Goal: Information Seeking & Learning: Learn about a topic

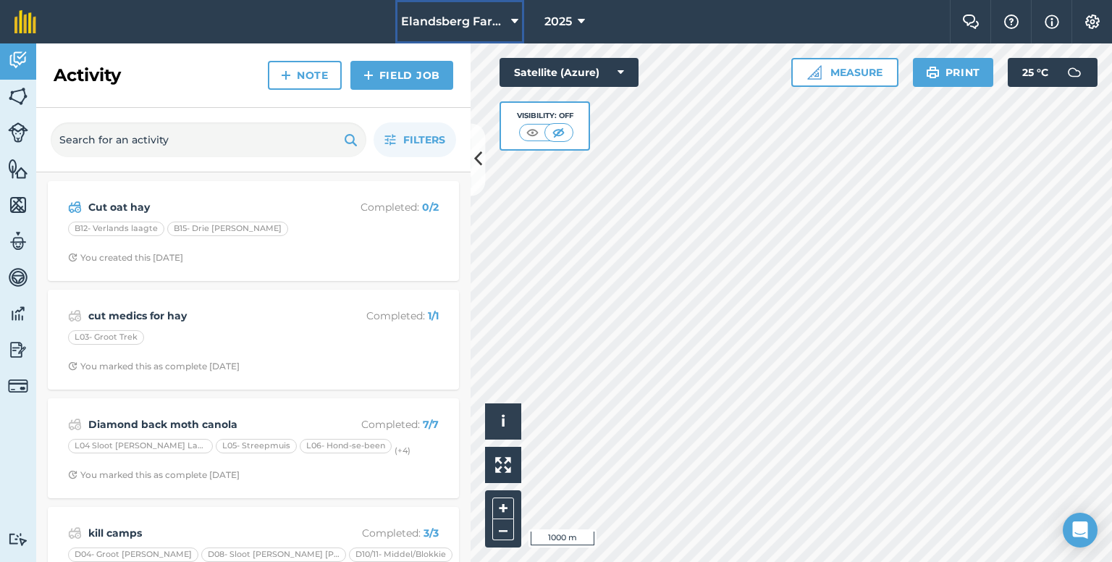
click at [431, 23] on span "Elandsberg Farms" at bounding box center [453, 21] width 104 height 17
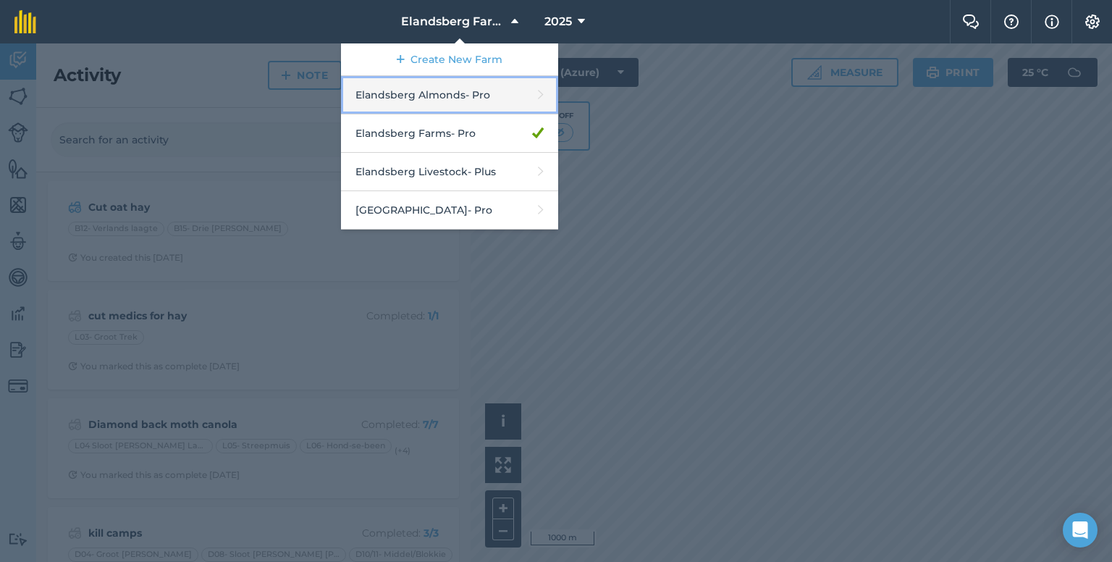
click at [424, 95] on link "Elandsberg Almonds - Pro" at bounding box center [449, 95] width 217 height 38
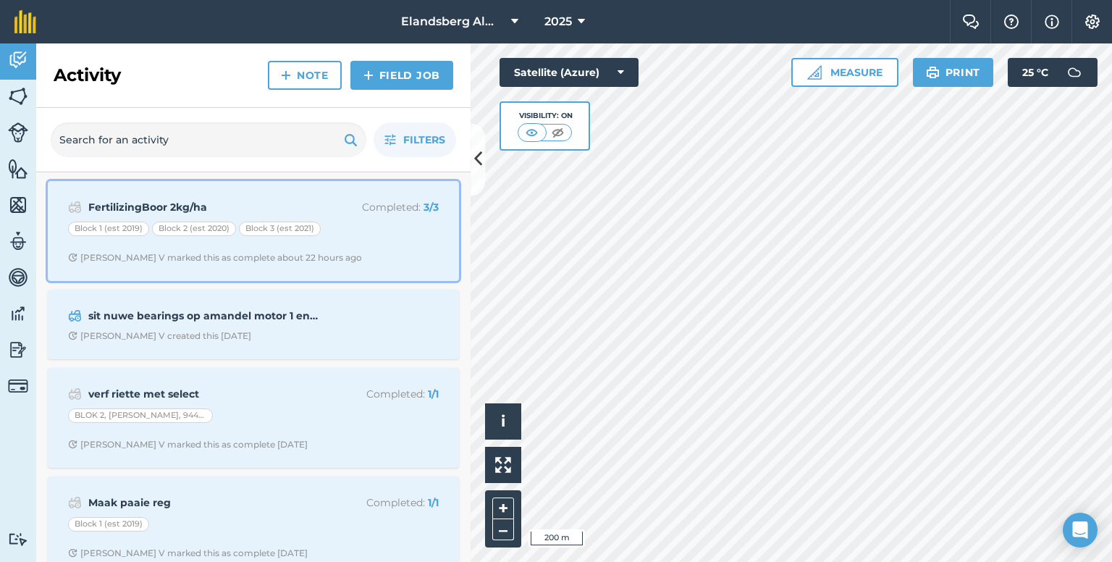
click at [209, 203] on strong "FertilizingBoor 2kg/ha" at bounding box center [202, 207] width 229 height 16
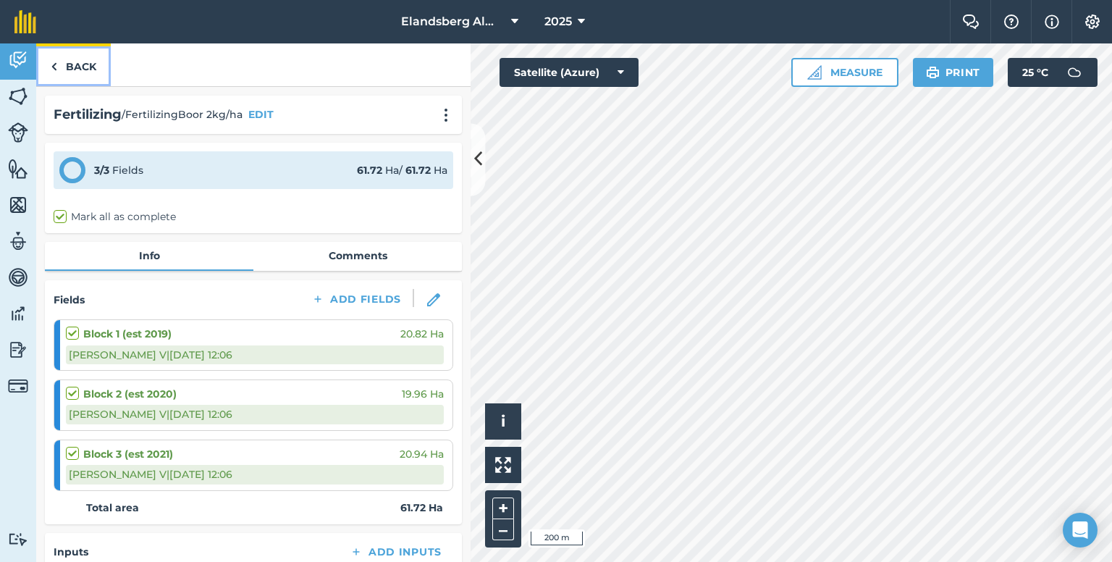
click at [84, 72] on link "Back" at bounding box center [73, 64] width 75 height 43
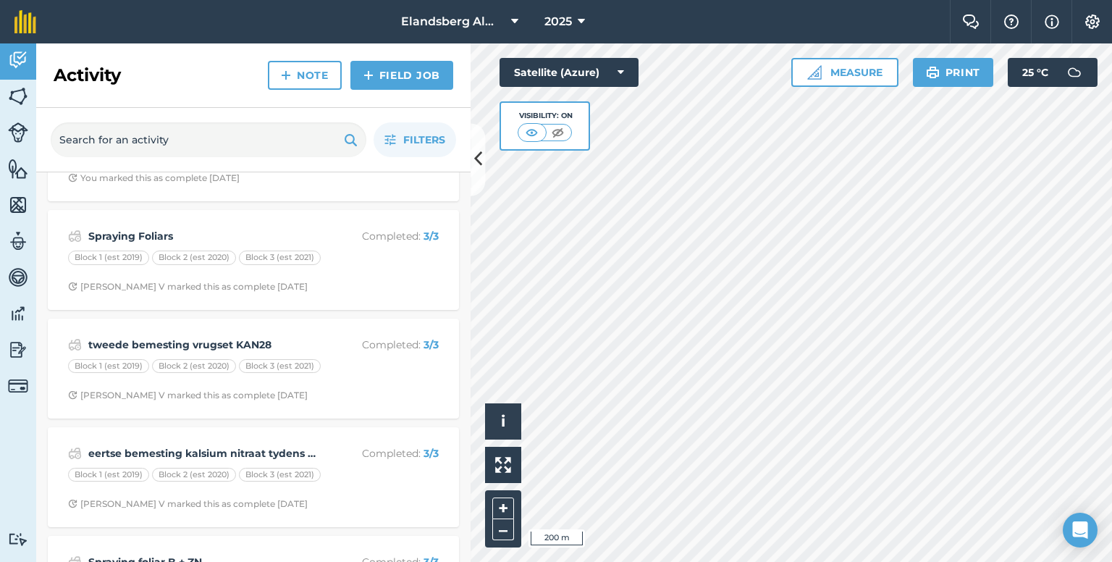
scroll to position [724, 0]
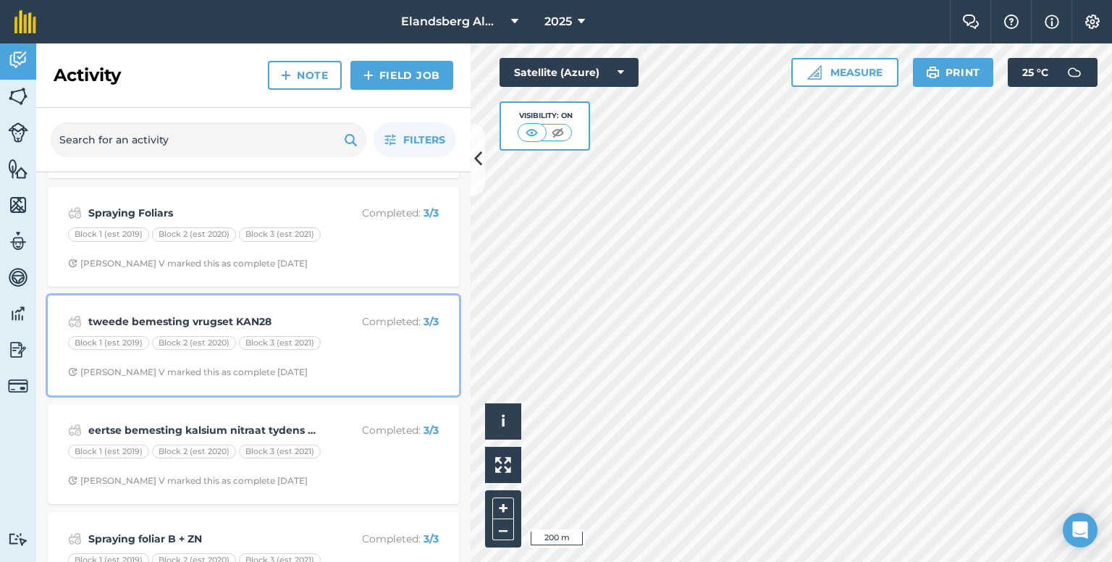
click at [227, 321] on strong "tweede bemesting vrugset KAN28" at bounding box center [202, 321] width 229 height 16
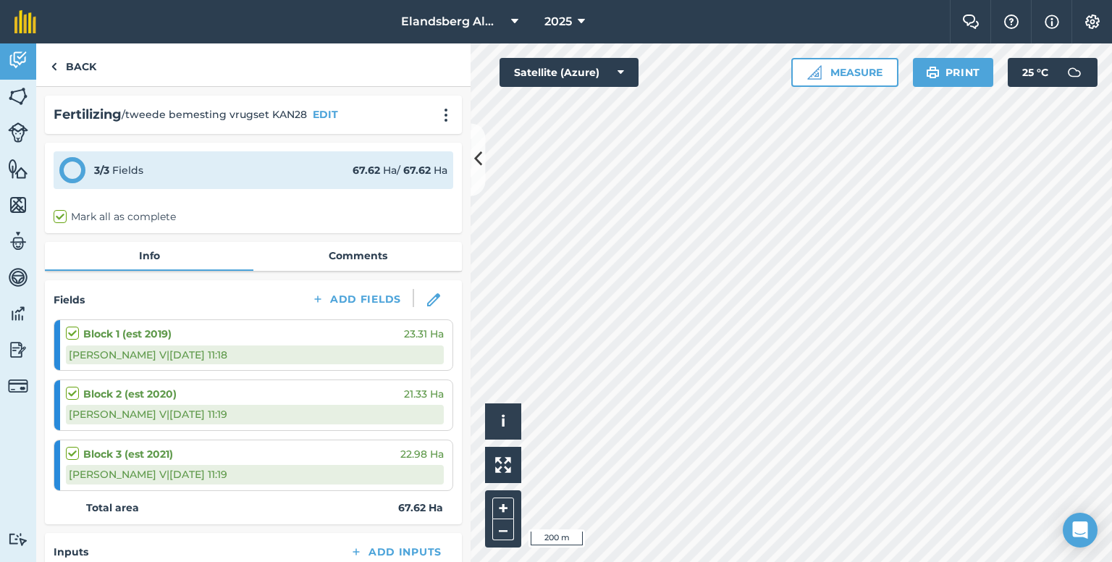
scroll to position [342, 0]
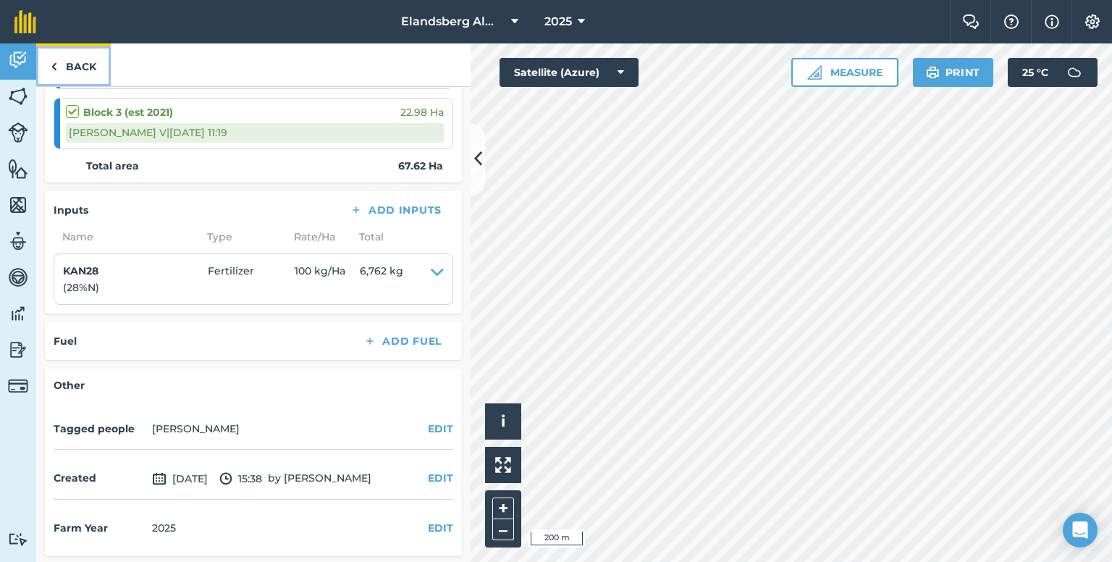
click at [85, 62] on link "Back" at bounding box center [73, 64] width 75 height 43
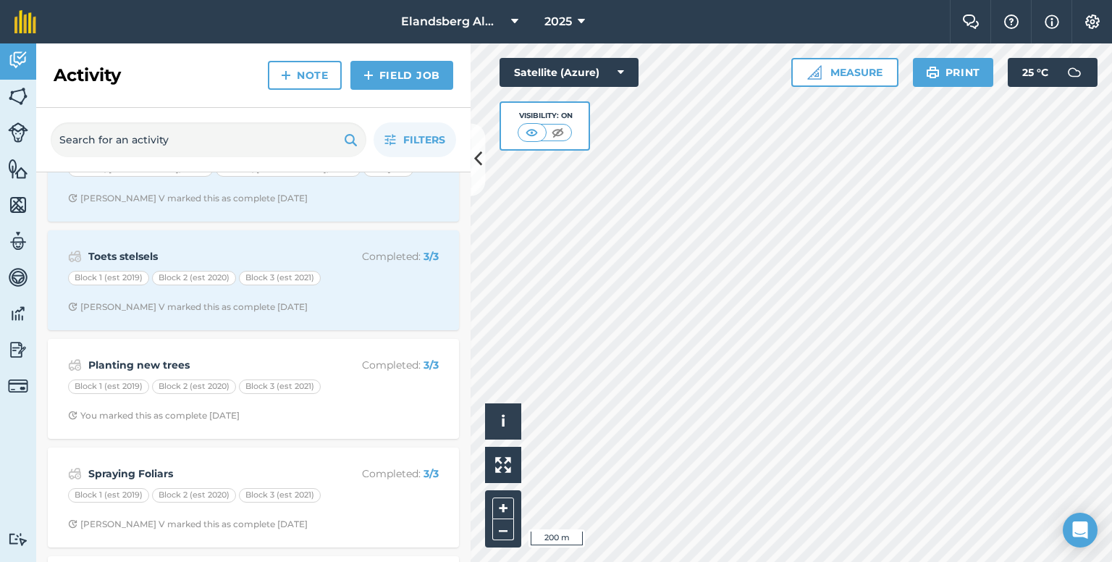
scroll to position [72, 0]
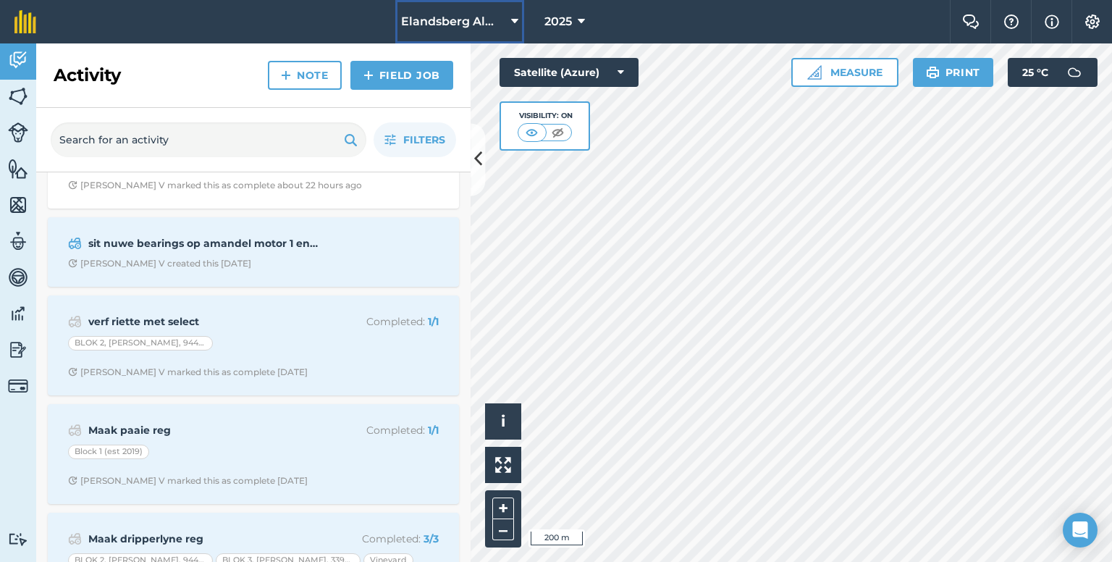
click at [502, 21] on span "Elandsberg Almonds" at bounding box center [453, 21] width 104 height 17
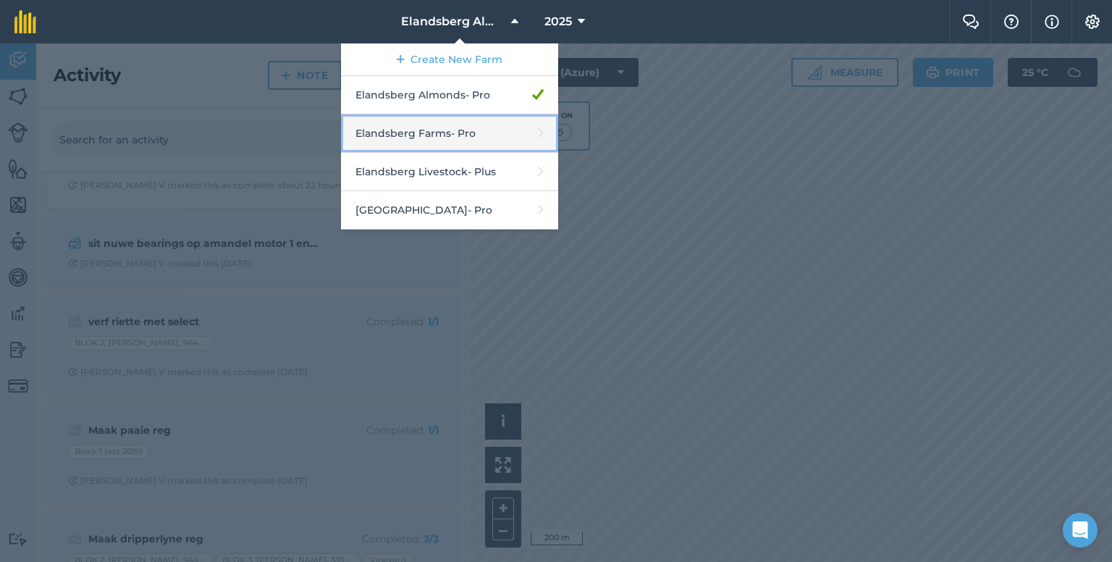
click at [442, 131] on link "Elandsberg Farms - Pro" at bounding box center [449, 133] width 217 height 38
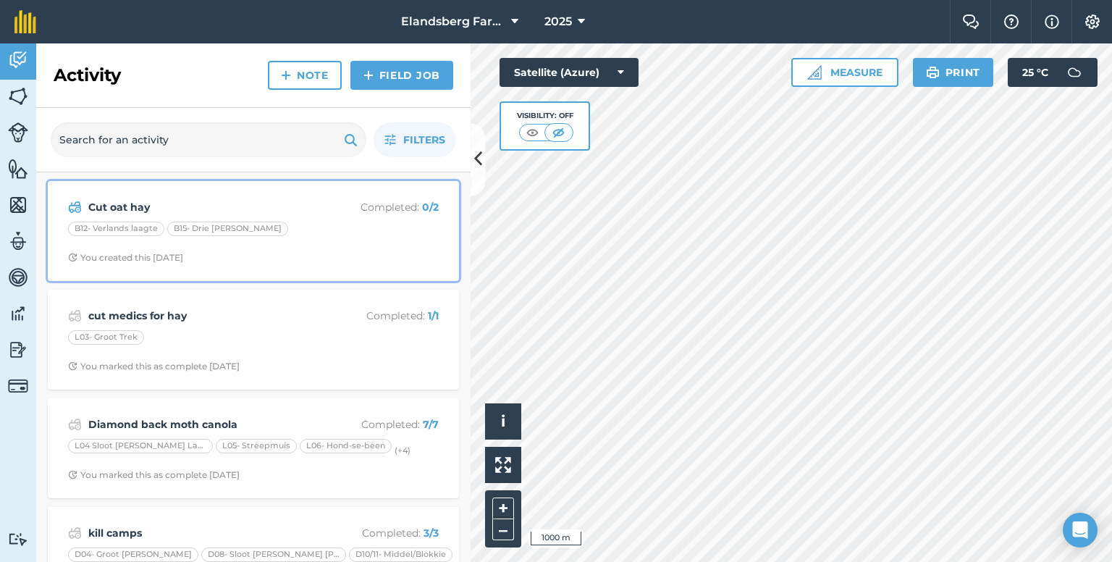
click at [307, 201] on strong "Cut oat hay" at bounding box center [202, 207] width 229 height 16
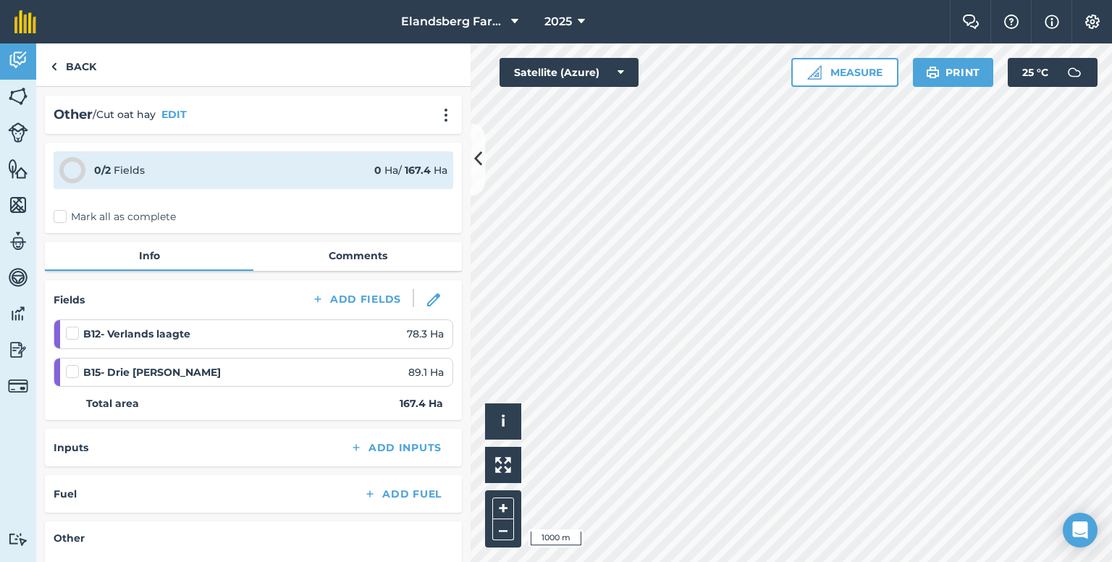
click at [73, 364] on label at bounding box center [74, 364] width 17 height 0
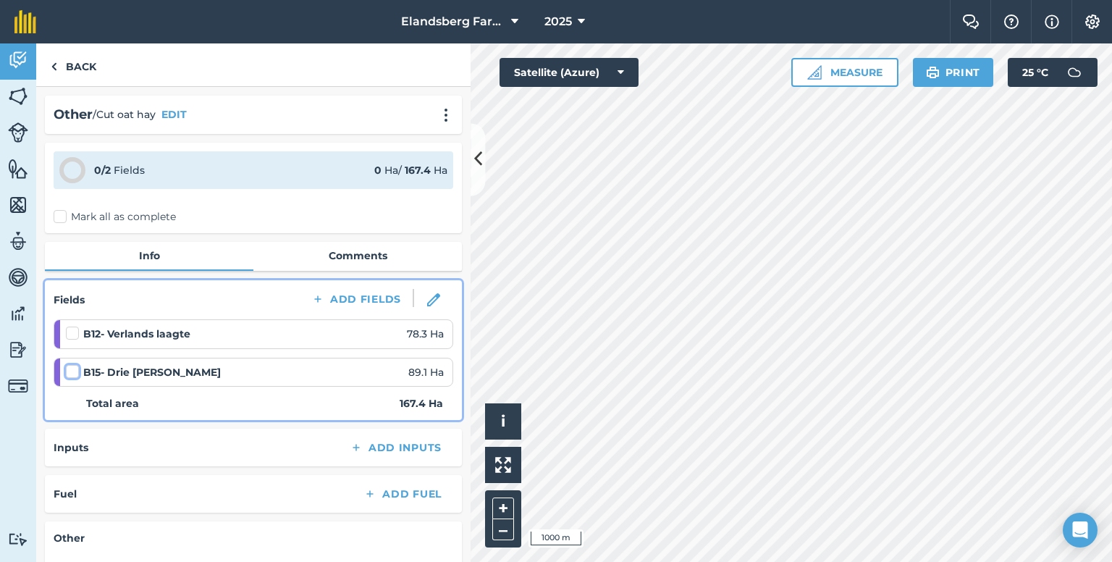
click at [73, 369] on input "checkbox" at bounding box center [70, 368] width 9 height 9
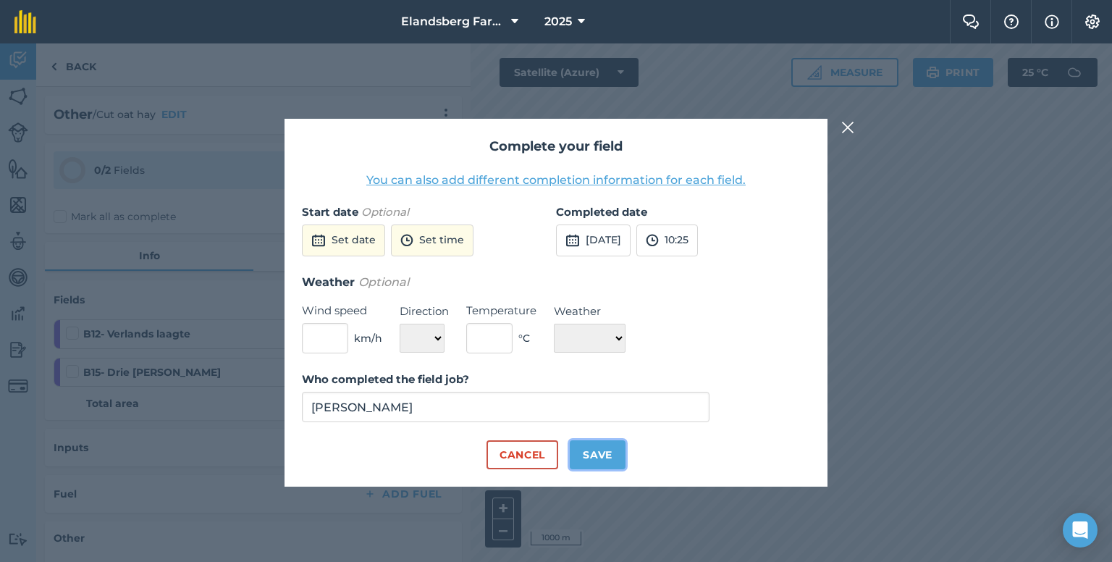
drag, startPoint x: 588, startPoint y: 449, endPoint x: 570, endPoint y: 443, distance: 19.2
click at [588, 449] on button "Save" at bounding box center [598, 454] width 56 height 29
checkbox input "true"
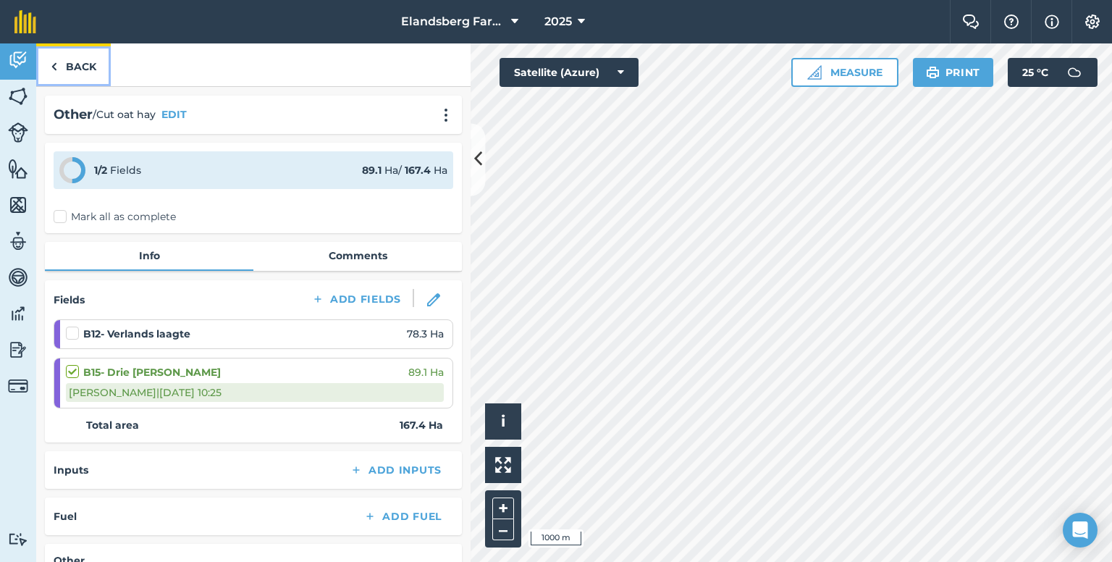
click at [64, 62] on link "Back" at bounding box center [73, 64] width 75 height 43
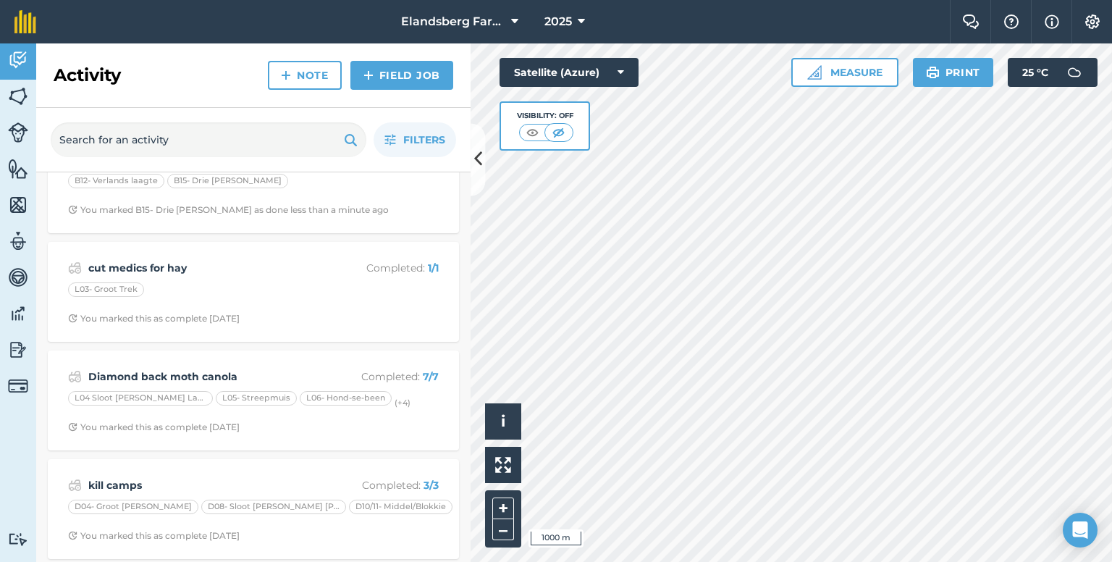
scroll to position [72, 0]
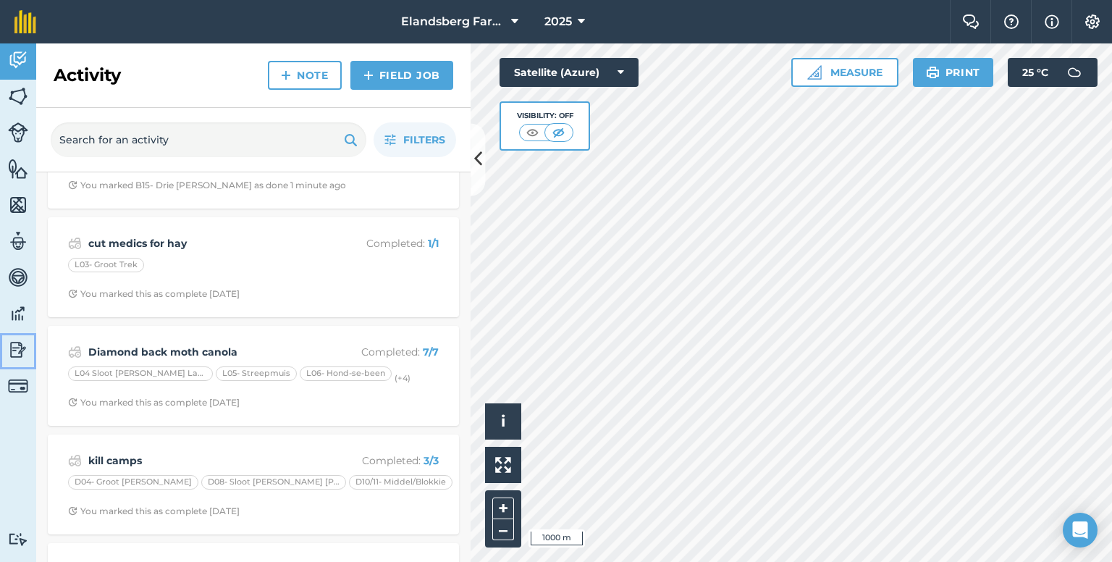
click at [13, 348] on img at bounding box center [18, 350] width 20 height 22
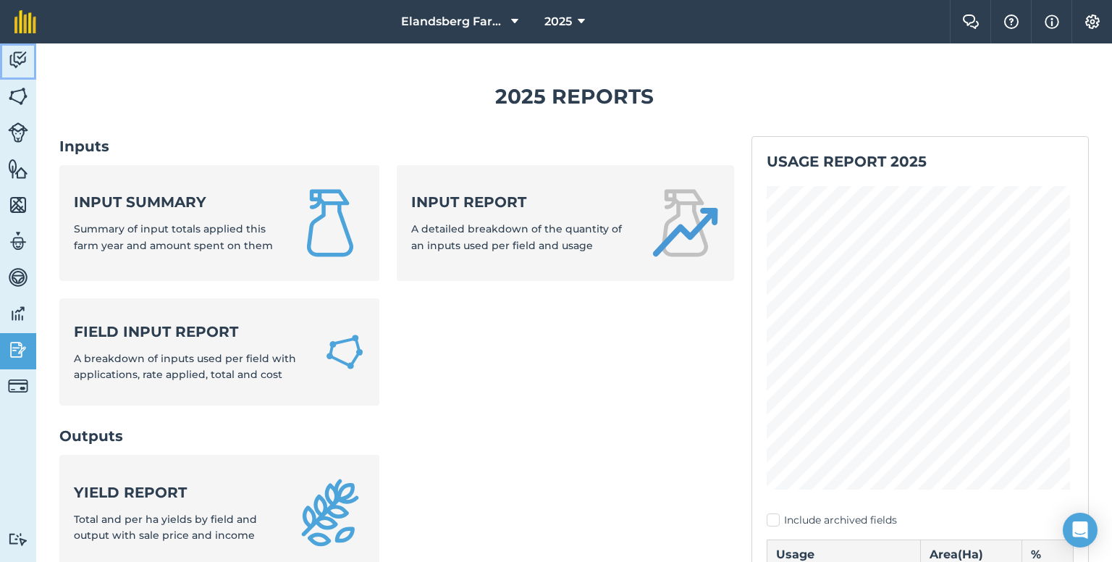
click at [12, 50] on img at bounding box center [18, 60] width 20 height 22
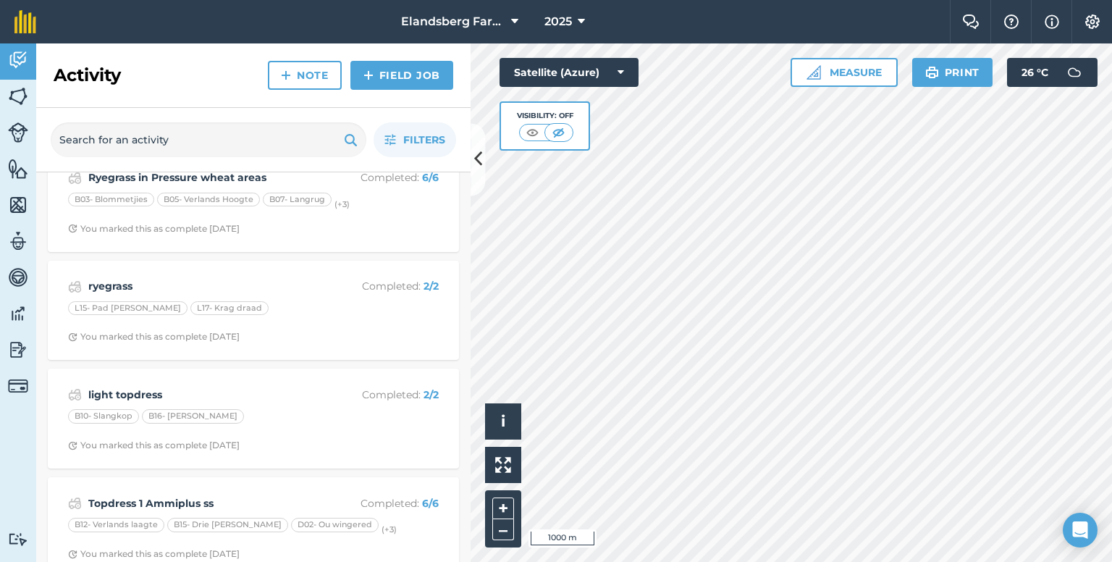
scroll to position [3474, 0]
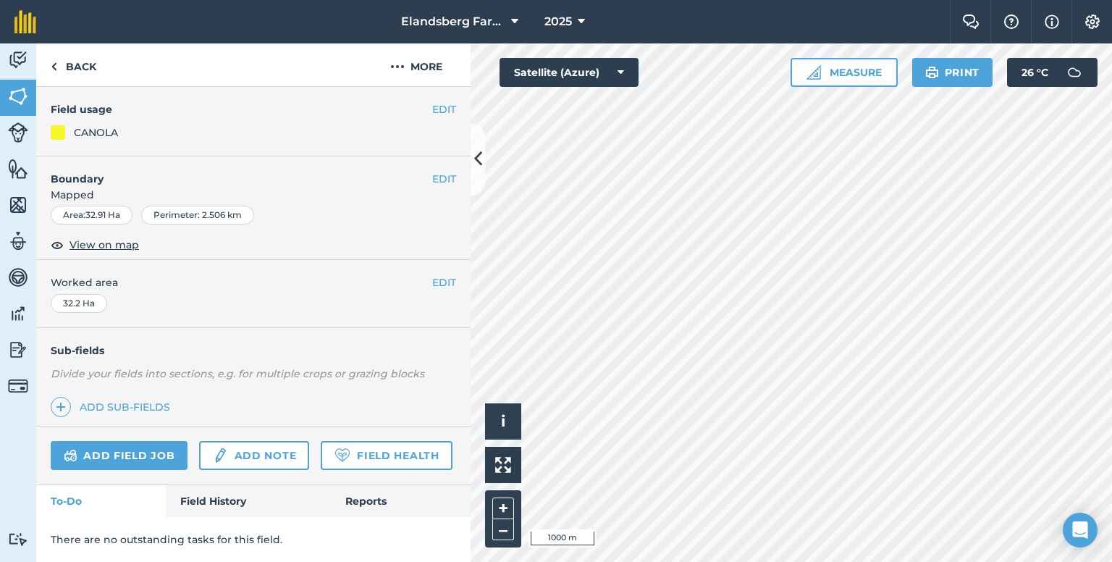
scroll to position [158, 0]
click at [220, 502] on link "Field History" at bounding box center [248, 501] width 164 height 32
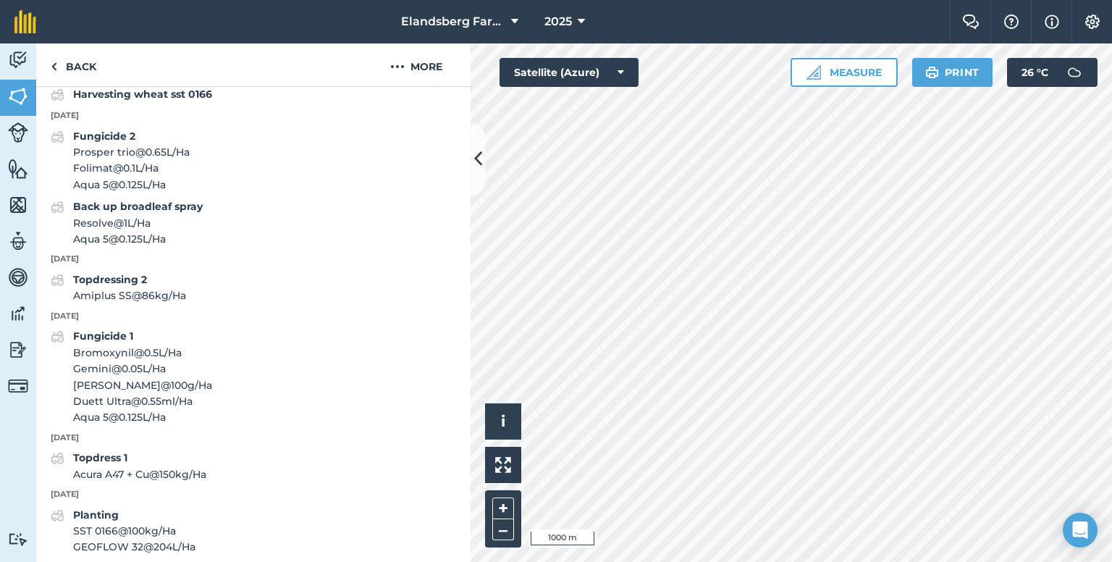
scroll to position [3694, 0]
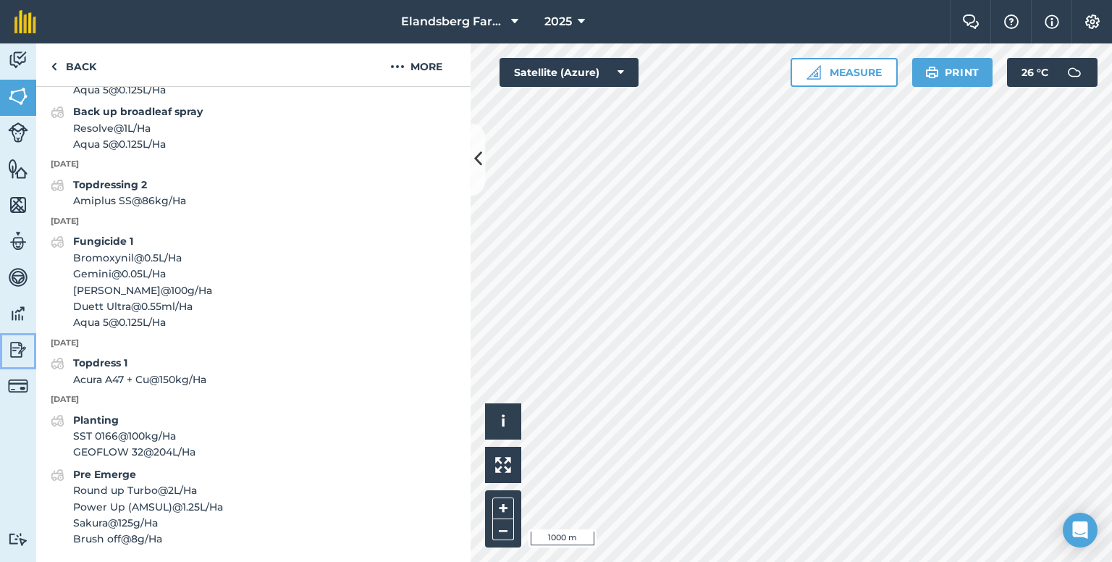
click at [15, 356] on img at bounding box center [18, 350] width 20 height 22
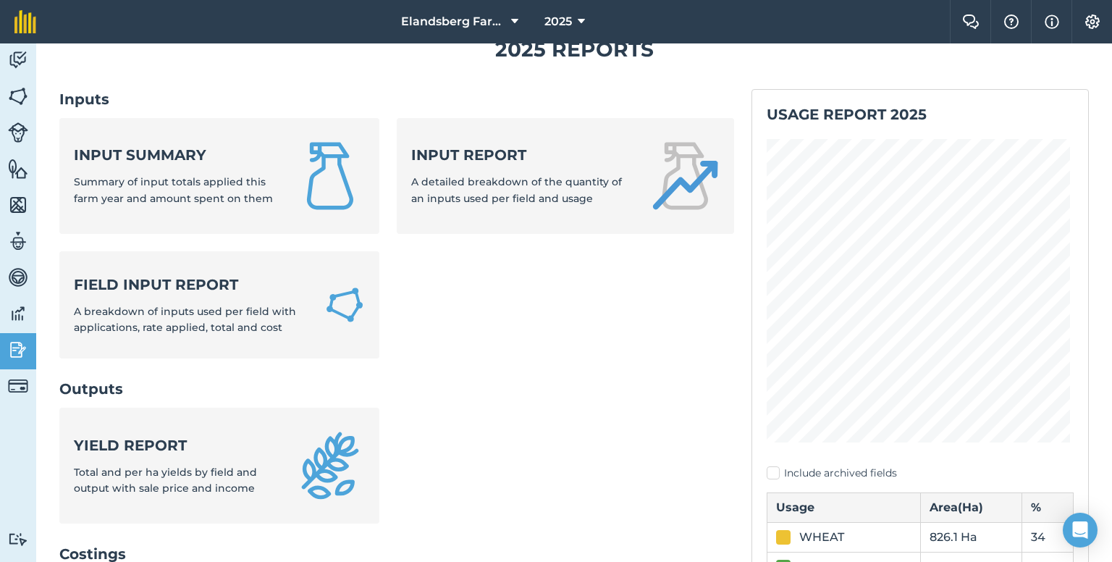
scroll to position [72, 0]
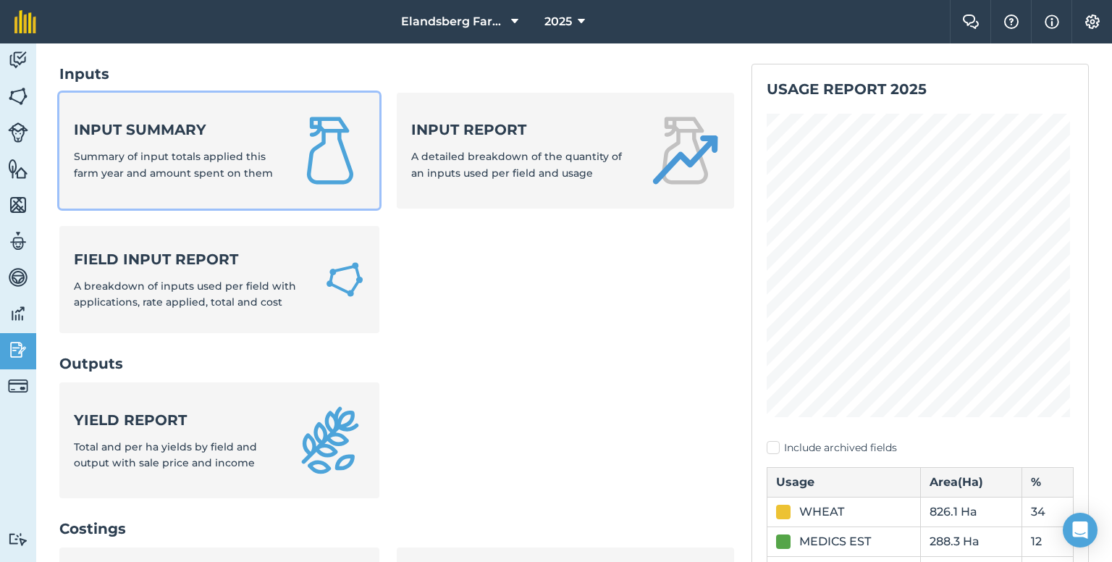
click at [224, 161] on span "Summary of input totals applied this farm year and amount spent on them" at bounding box center [173, 164] width 199 height 29
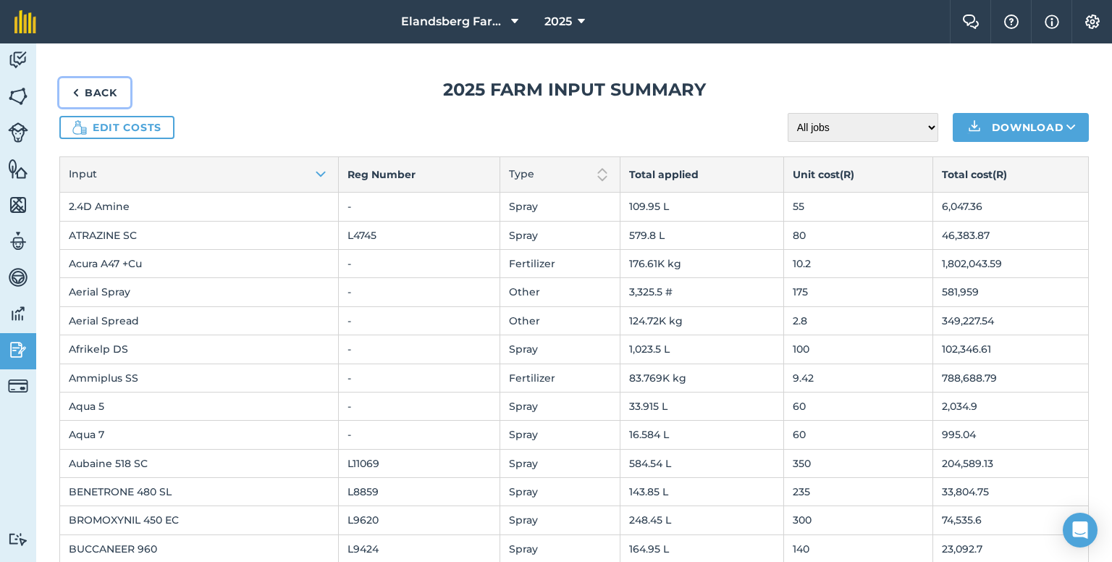
click at [101, 98] on link "Back" at bounding box center [94, 92] width 71 height 29
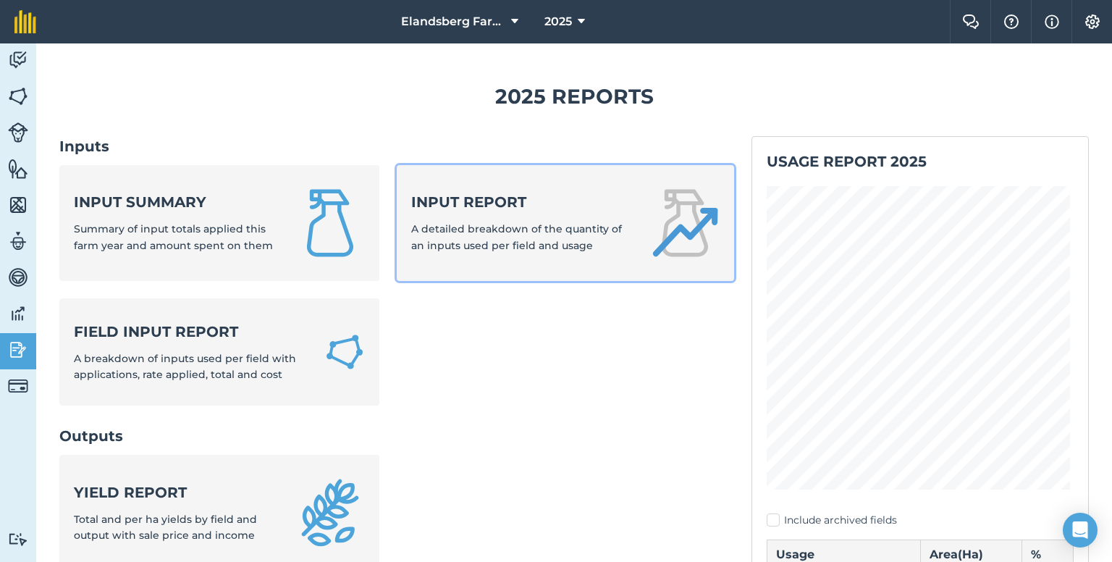
click at [489, 224] on span "A detailed breakdown of the quantity of an inputs used per field and usage" at bounding box center [516, 236] width 211 height 29
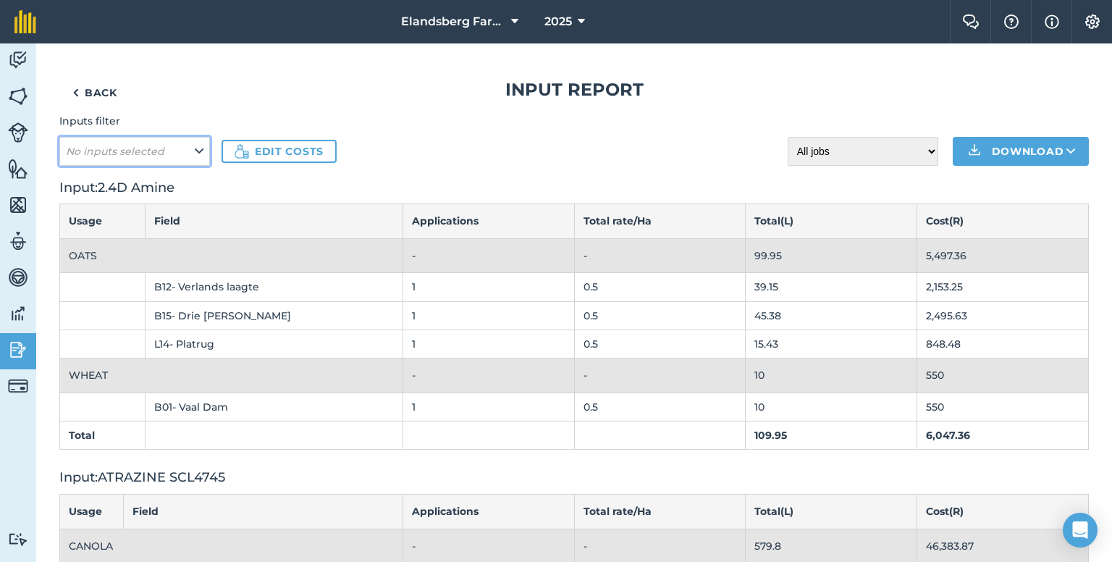
click at [188, 151] on button "No inputs selected" at bounding box center [134, 151] width 151 height 29
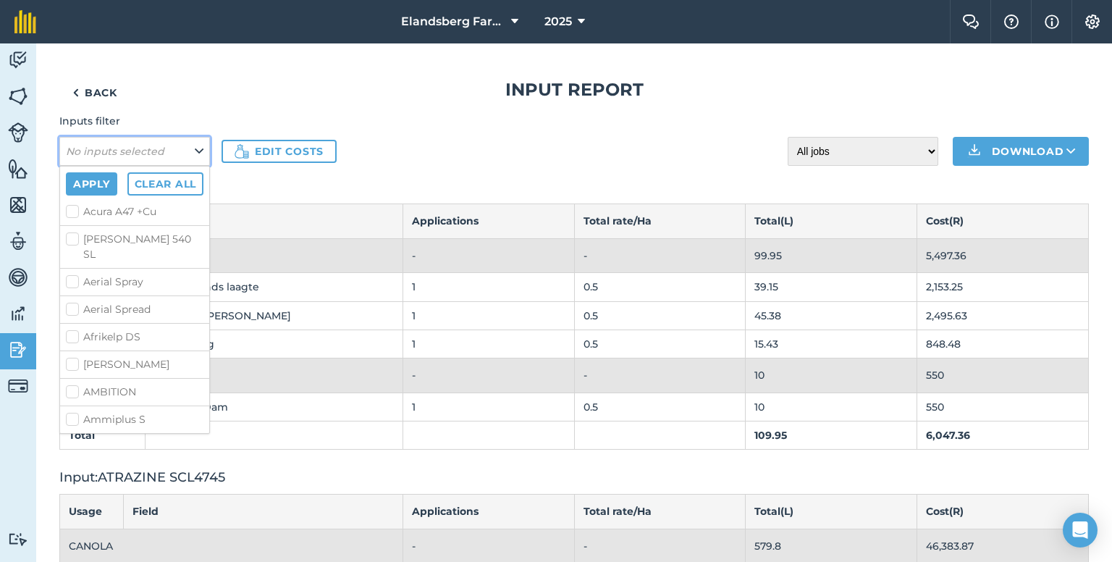
scroll to position [145, 0]
click at [75, 204] on label "Acura A47 +Cu" at bounding box center [135, 207] width 138 height 15
click at [75, 204] on input "Acura A47 +Cu" at bounding box center [70, 204] width 9 height 9
checkbox input "true"
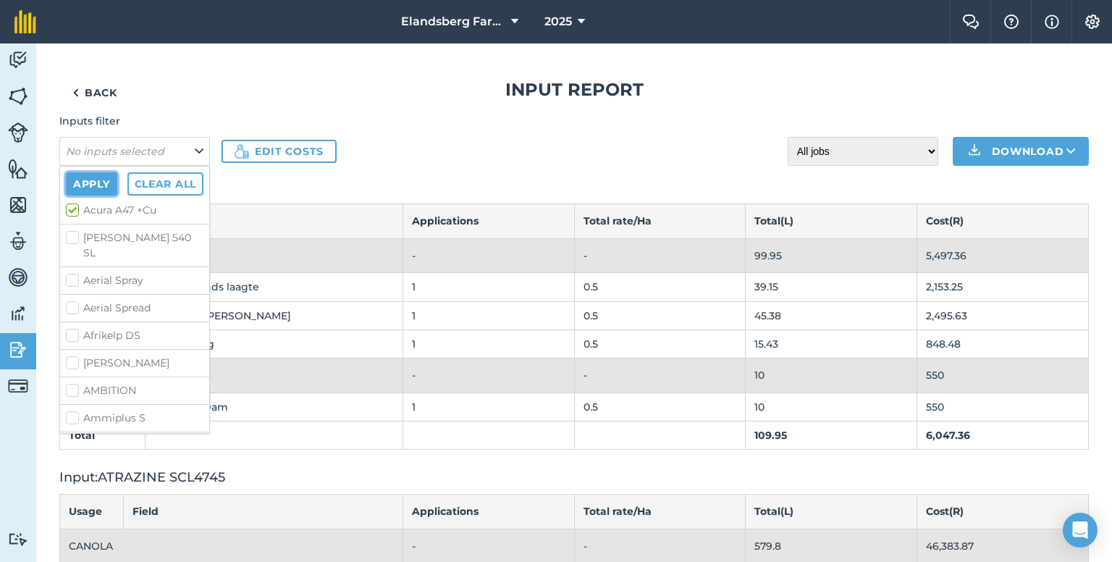
click at [94, 185] on button "Apply" at bounding box center [91, 183] width 51 height 23
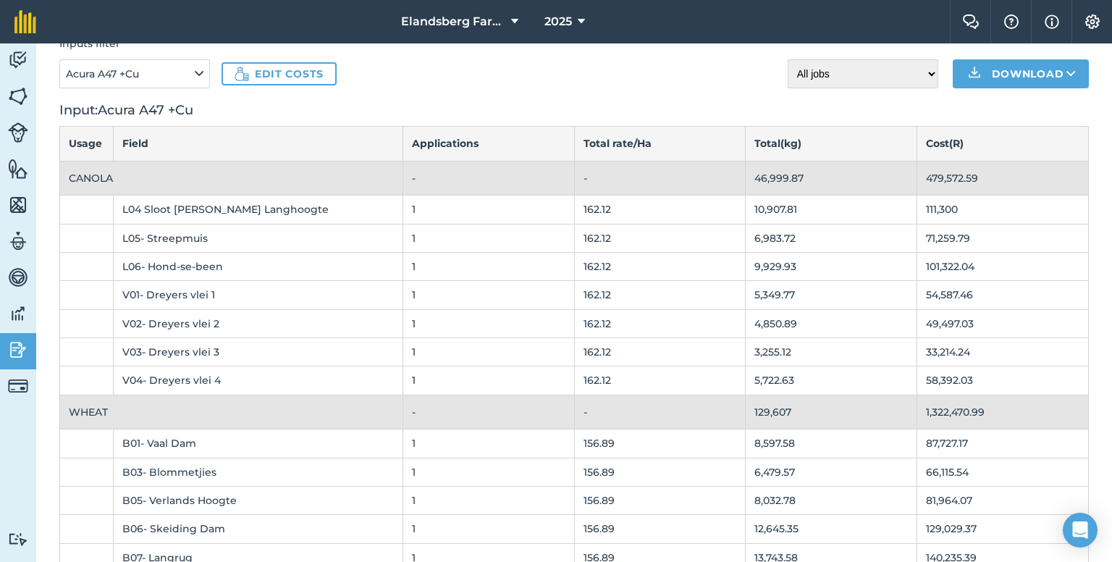
scroll to position [145, 0]
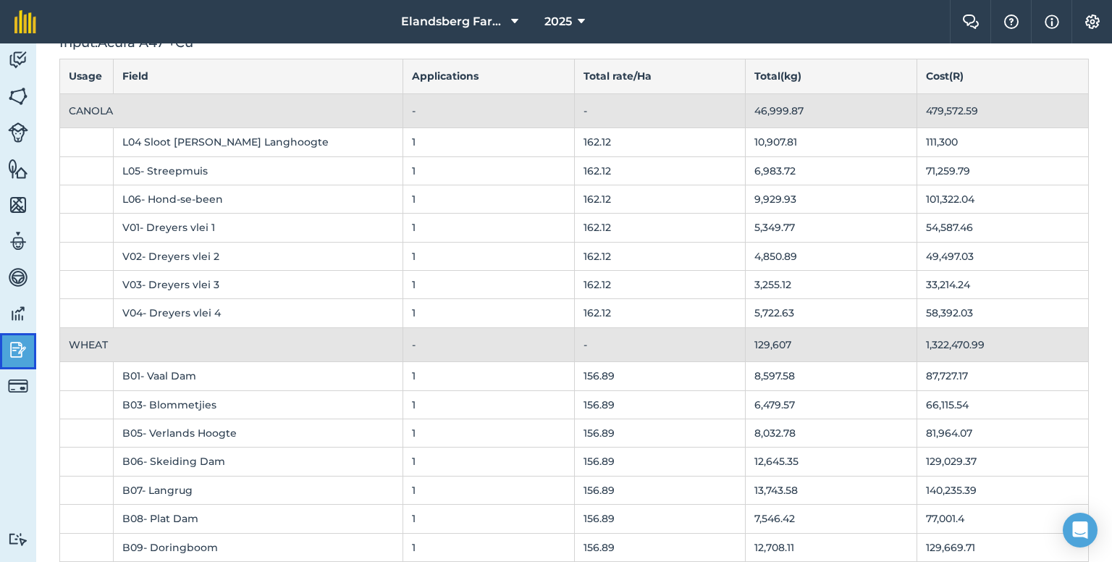
click at [17, 354] on img at bounding box center [18, 350] width 20 height 22
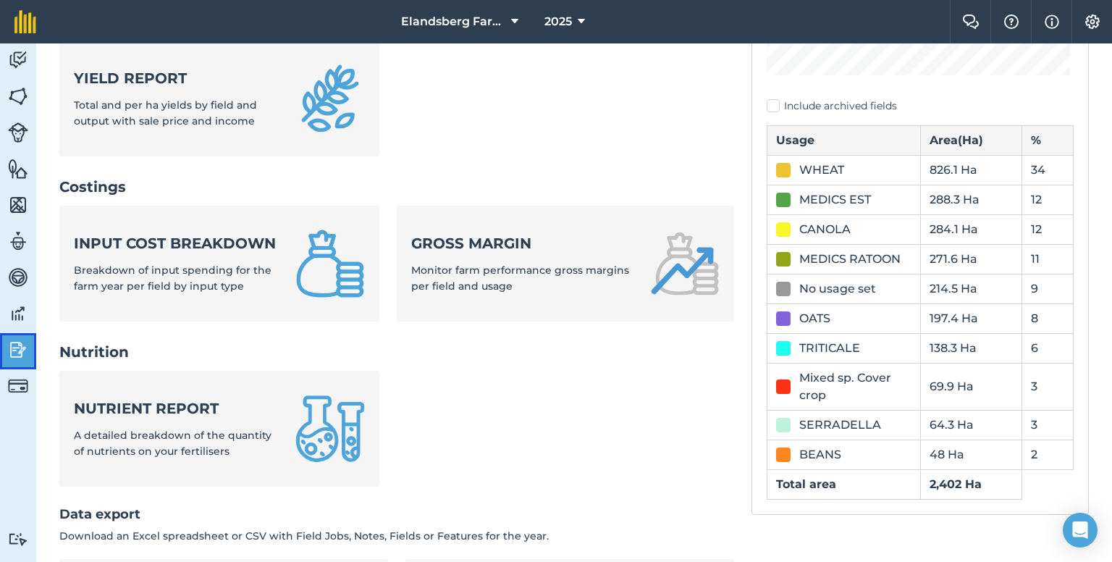
scroll to position [362, 0]
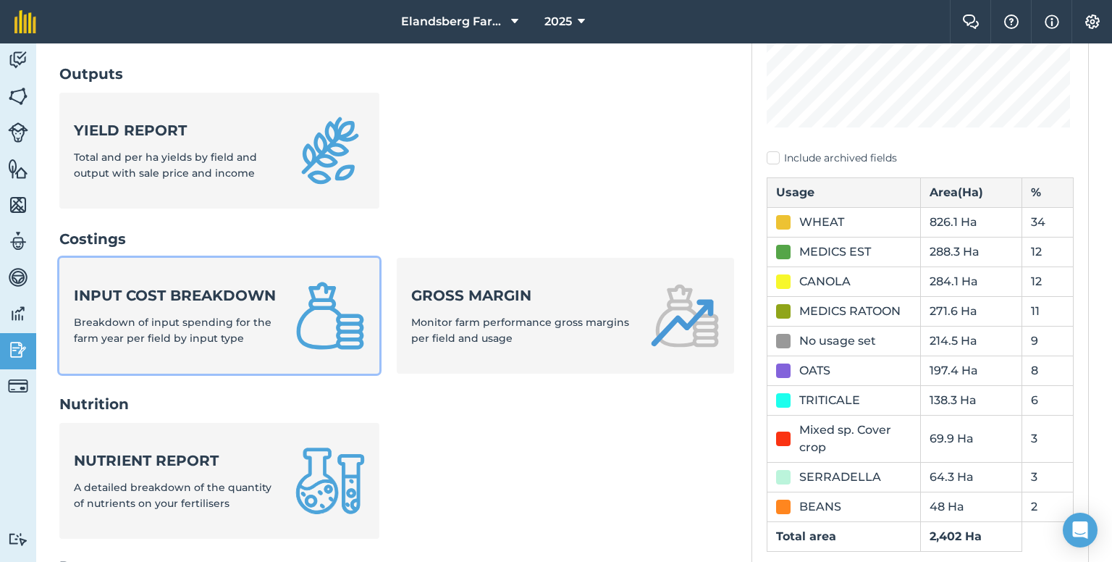
click at [172, 296] on strong "Input cost breakdown" at bounding box center [176, 295] width 204 height 20
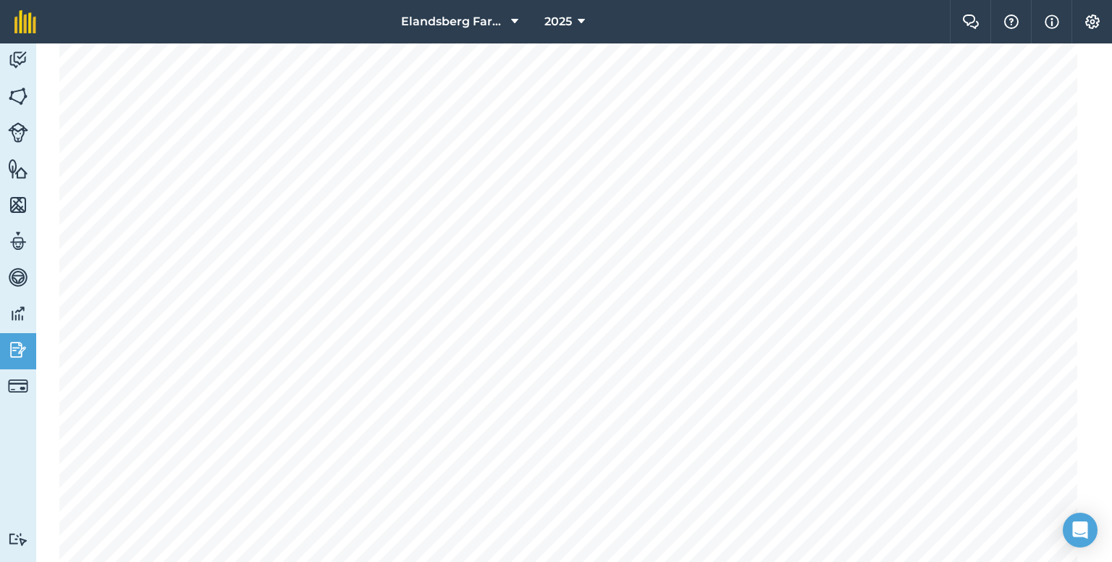
scroll to position [724, 0]
click at [17, 348] on img at bounding box center [18, 350] width 20 height 22
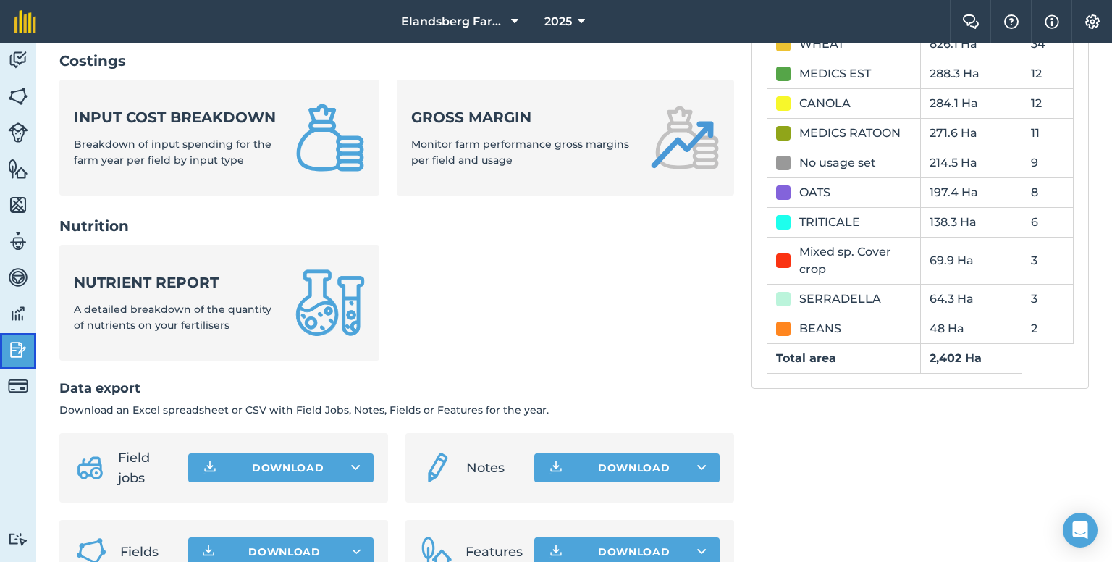
scroll to position [452, 0]
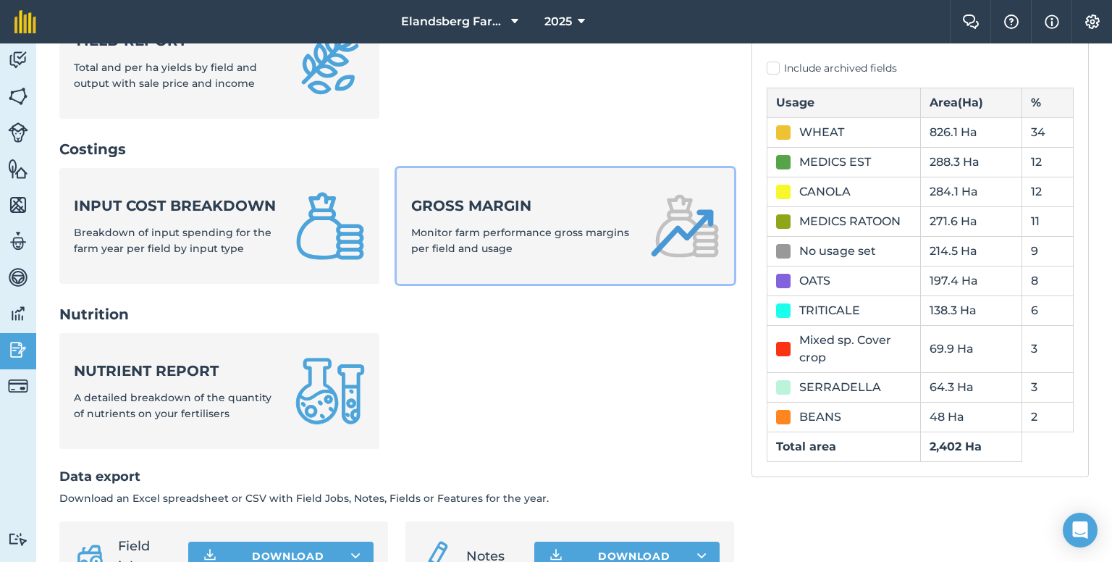
click at [447, 256] on div "Gross margin Monitor farm performance gross margins per field and usage" at bounding box center [521, 226] width 221 height 62
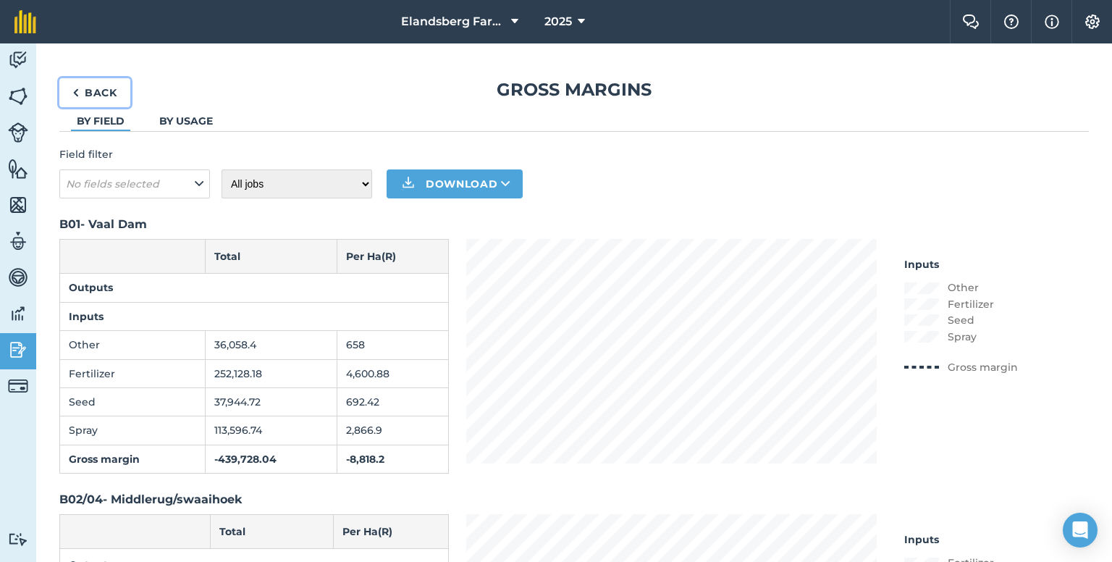
click at [89, 84] on link "Back" at bounding box center [94, 92] width 71 height 29
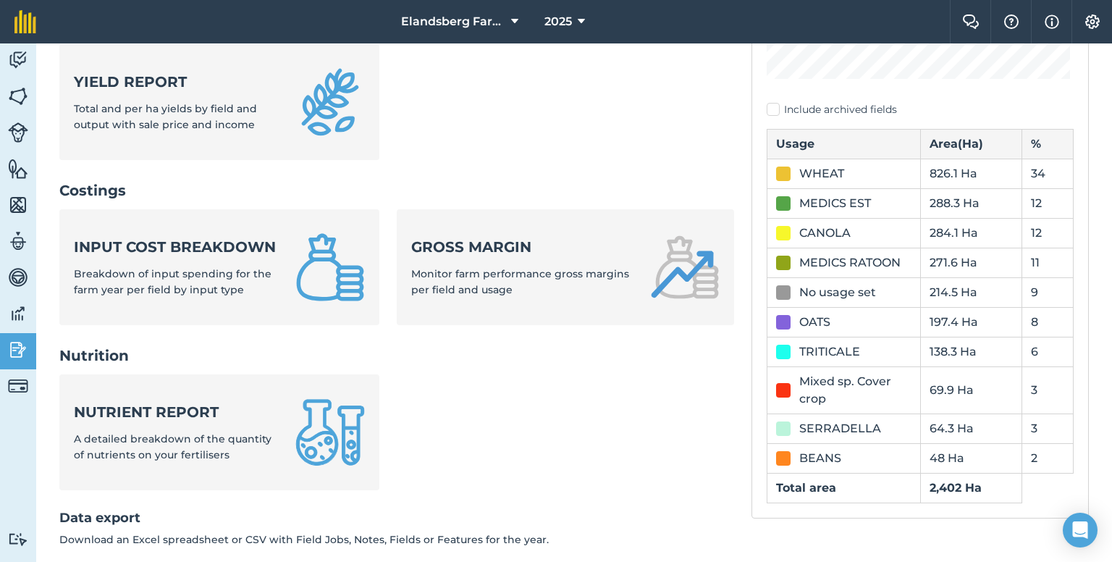
scroll to position [507, 0]
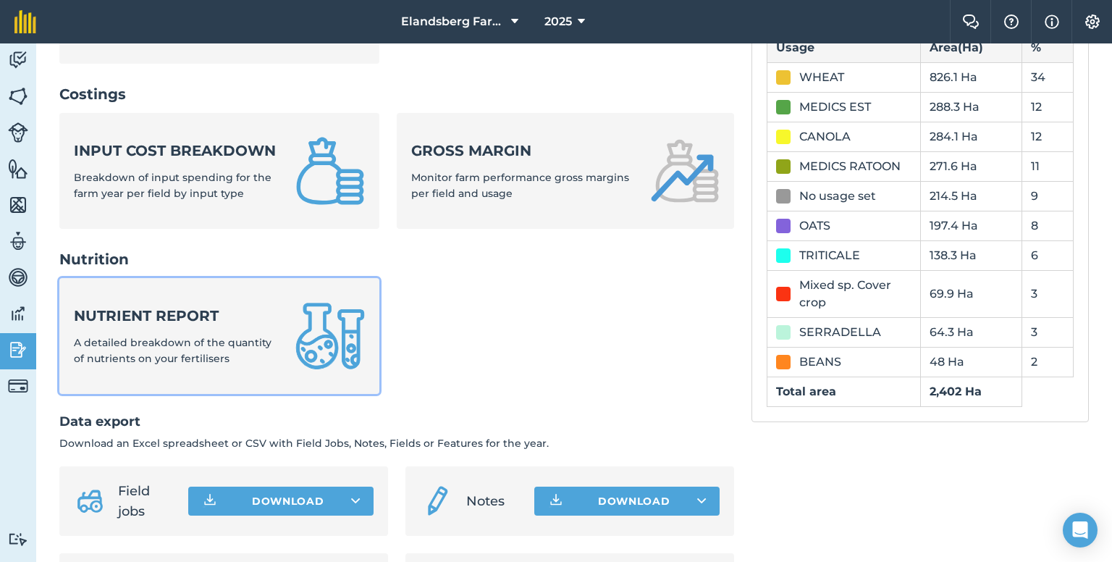
click at [164, 355] on span "A detailed breakdown of the quantity of nutrients on your fertilisers" at bounding box center [173, 350] width 198 height 29
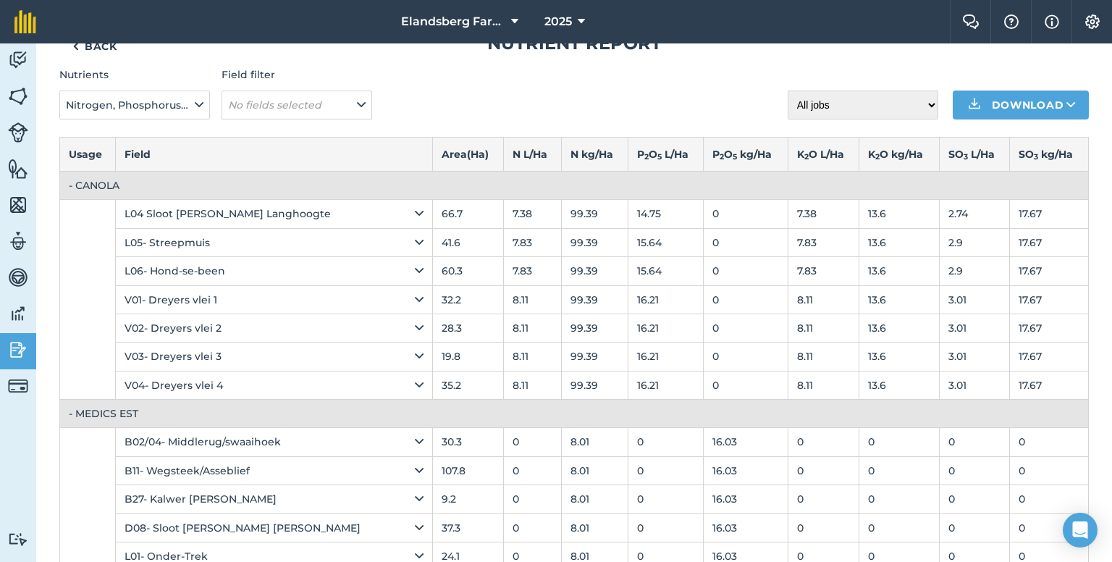
scroll to position [72, 0]
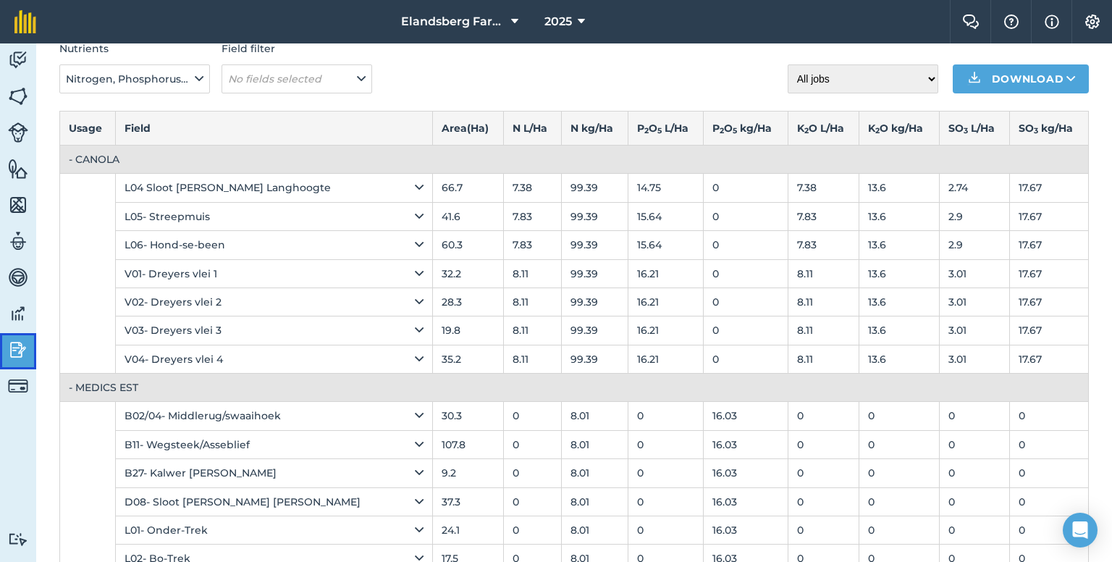
click at [14, 345] on img at bounding box center [18, 350] width 20 height 22
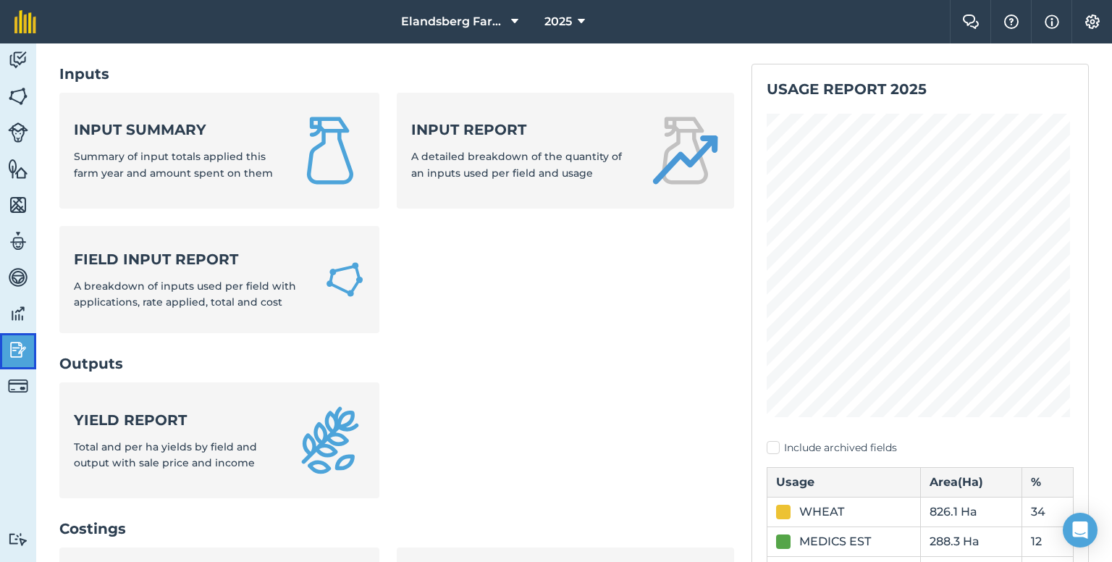
scroll to position [145, 0]
